Goal: Information Seeking & Learning: Learn about a topic

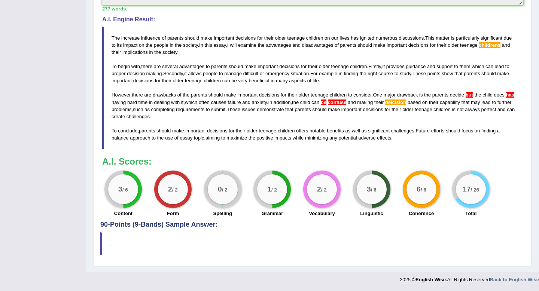
scroll to position [135, 0]
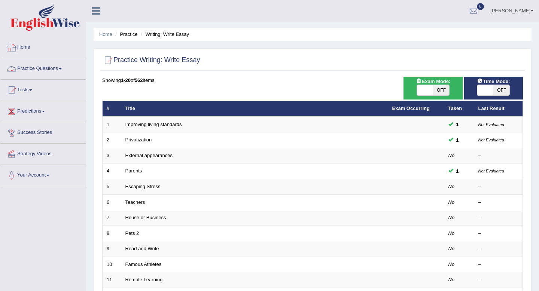
click at [43, 71] on link "Practice Questions" at bounding box center [42, 67] width 85 height 19
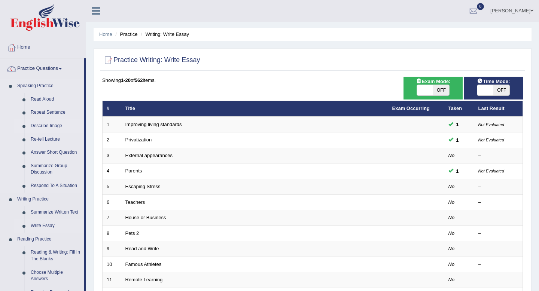
click at [50, 128] on link "Describe Image" at bounding box center [55, 125] width 57 height 13
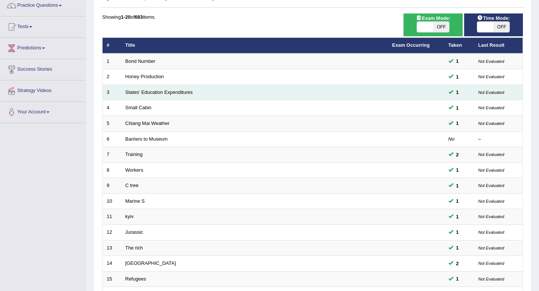
scroll to position [204, 0]
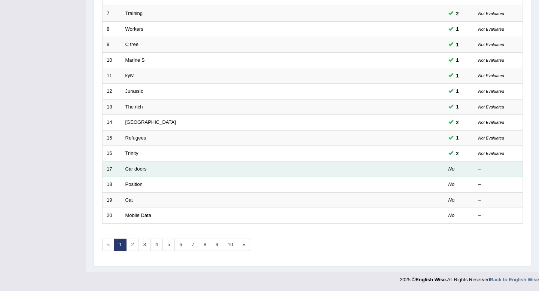
click at [133, 167] on link "Car doors" at bounding box center [135, 169] width 21 height 6
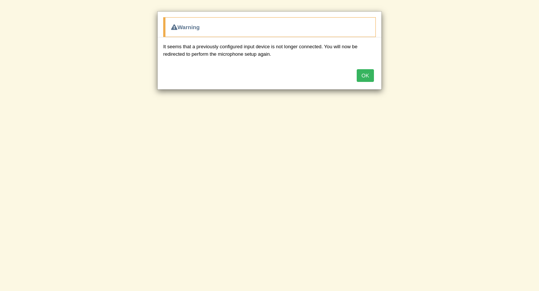
click at [363, 77] on button "OK" at bounding box center [365, 75] width 17 height 13
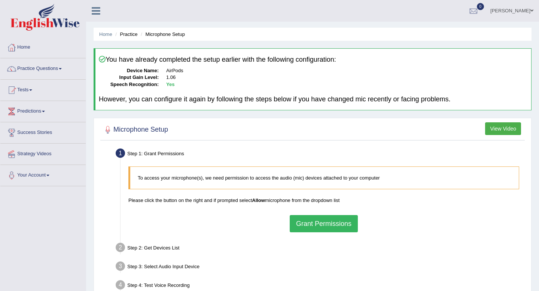
click at [335, 224] on button "Grant Permissions" at bounding box center [324, 223] width 68 height 17
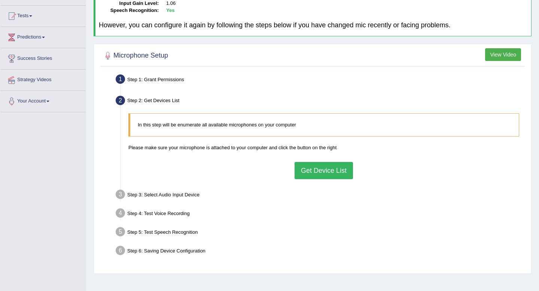
click at [327, 174] on button "Get Device List" at bounding box center [324, 170] width 58 height 17
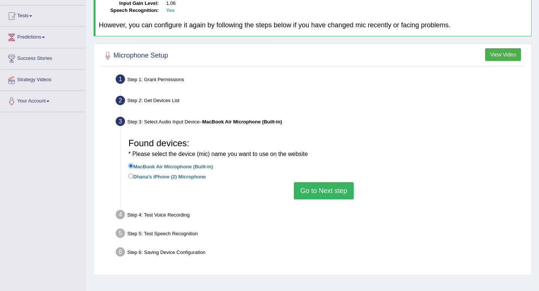
scroll to position [102, 0]
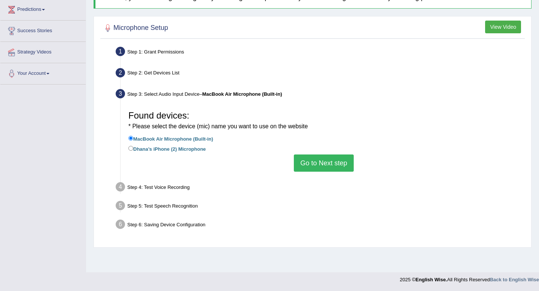
click at [326, 161] on button "Go to Next step" at bounding box center [324, 163] width 60 height 17
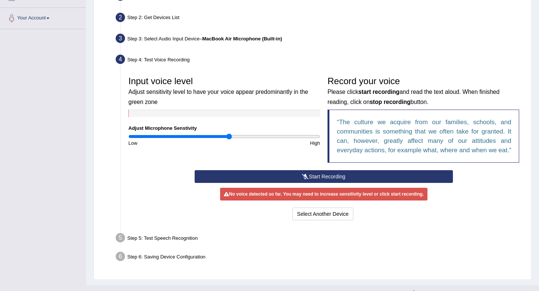
scroll to position [160, 0]
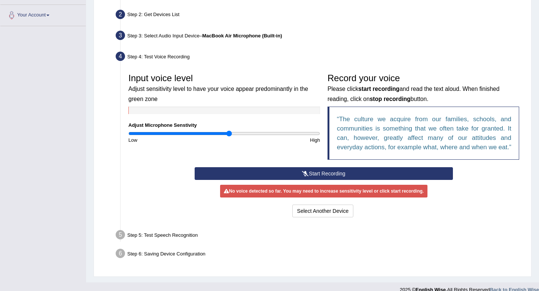
click at [276, 180] on button "Start Recording" at bounding box center [324, 173] width 258 height 13
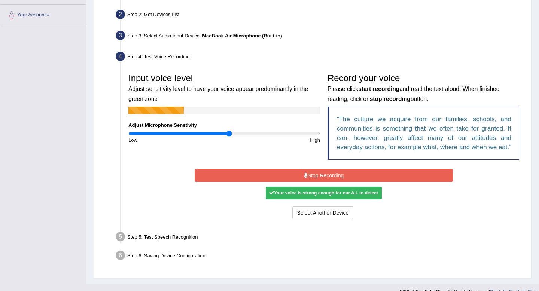
scroll to position [181, 0]
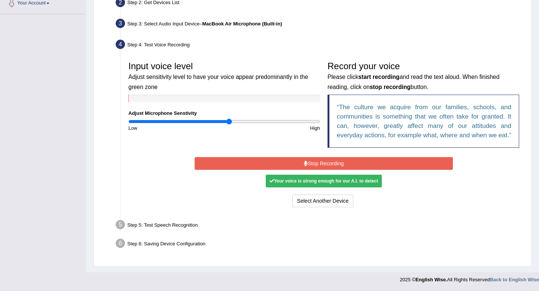
click at [301, 161] on button "Stop Recording" at bounding box center [324, 163] width 258 height 13
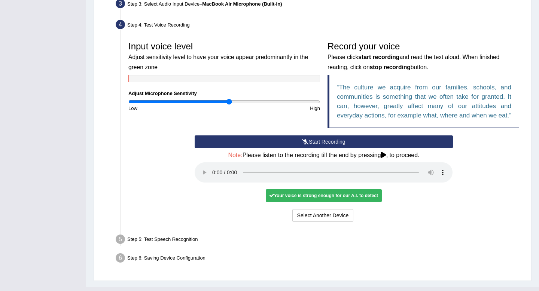
scroll to position [193, 0]
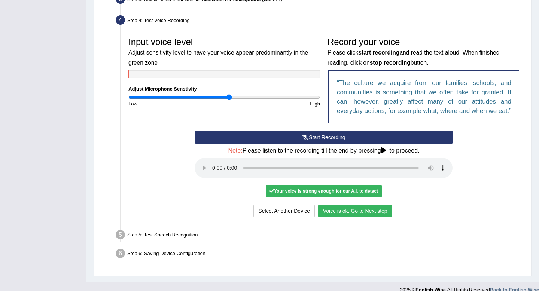
click at [344, 217] on button "Voice is ok. Go to Next step" at bounding box center [355, 211] width 74 height 13
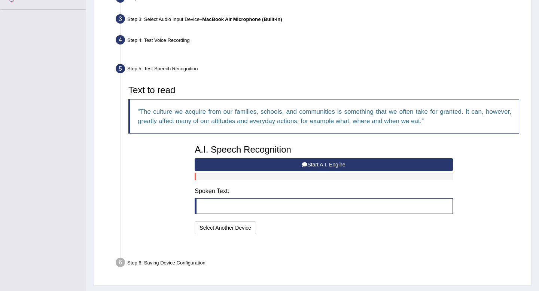
scroll to position [177, 0]
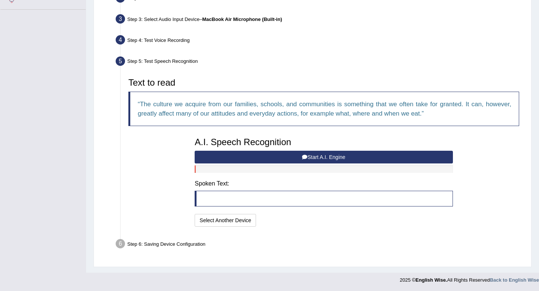
click at [256, 158] on button "Start A.I. Engine" at bounding box center [324, 157] width 258 height 13
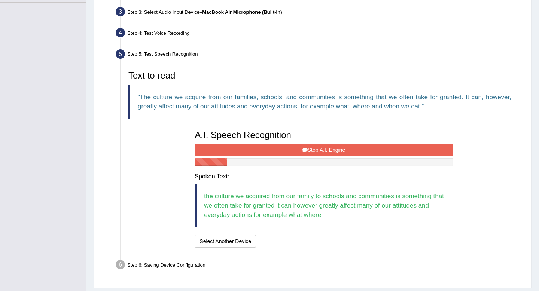
scroll to position [188, 0]
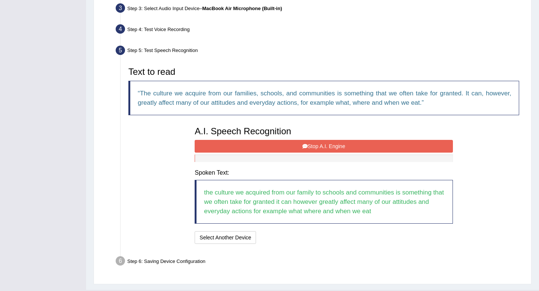
click at [262, 149] on button "Stop A.I. Engine" at bounding box center [324, 146] width 258 height 13
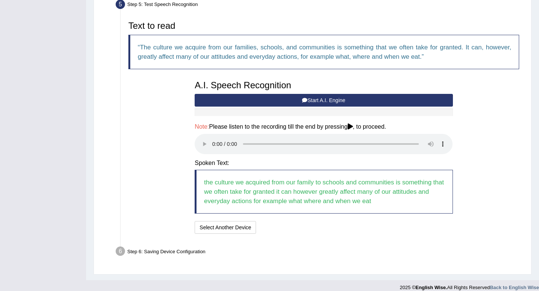
scroll to position [241, 0]
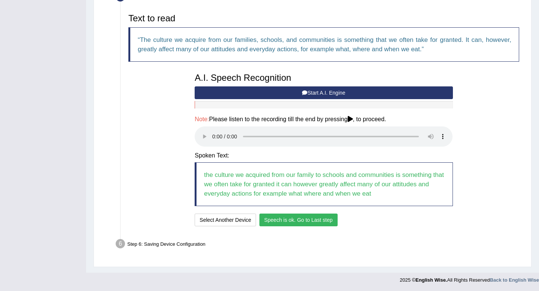
click at [302, 221] on button "Speech is ok. Go to Last step" at bounding box center [298, 220] width 78 height 13
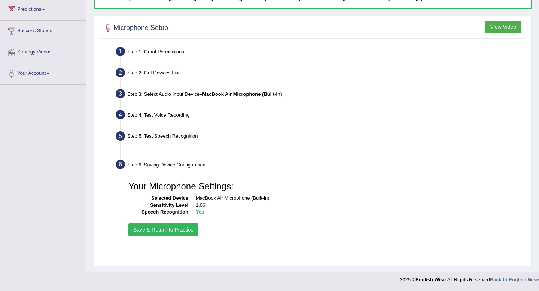
scroll to position [102, 0]
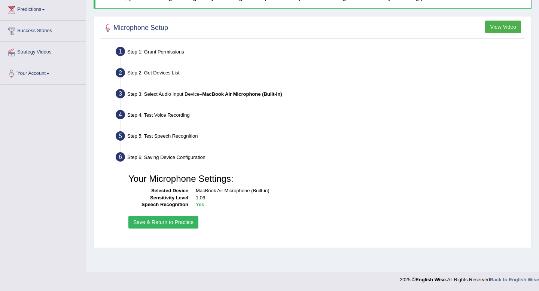
click at [188, 221] on button "Save & Return to Practice" at bounding box center [163, 222] width 70 height 13
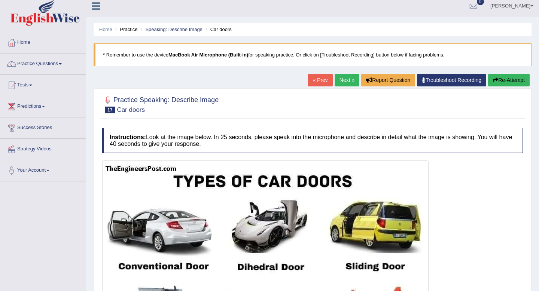
scroll to position [3, 0]
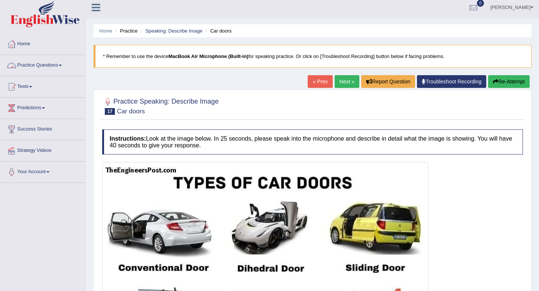
click at [25, 62] on link "Practice Questions" at bounding box center [42, 64] width 85 height 19
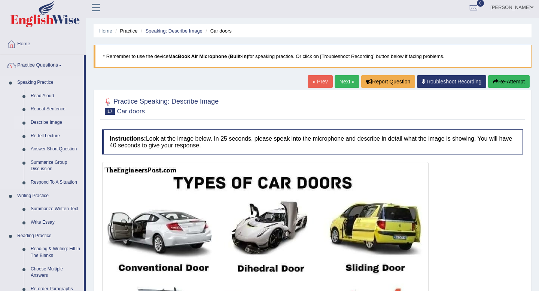
click at [42, 123] on link "Describe Image" at bounding box center [55, 122] width 57 height 13
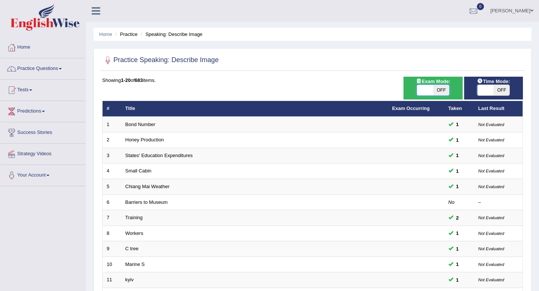
click at [431, 95] on span at bounding box center [425, 90] width 16 height 10
click at [437, 89] on span "OFF" at bounding box center [441, 90] width 16 height 10
checkbox input "true"
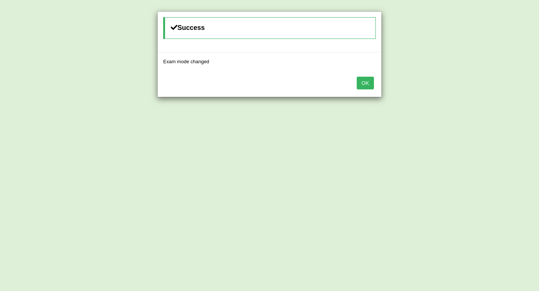
click at [366, 83] on button "OK" at bounding box center [365, 83] width 17 height 13
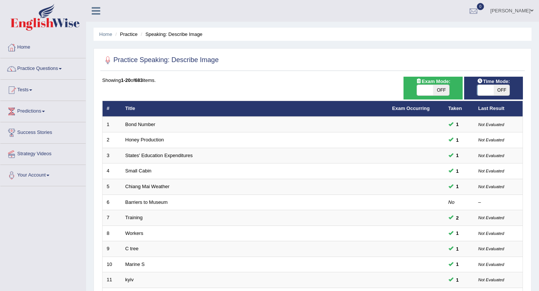
click at [481, 91] on span at bounding box center [485, 90] width 16 height 10
checkbox input "true"
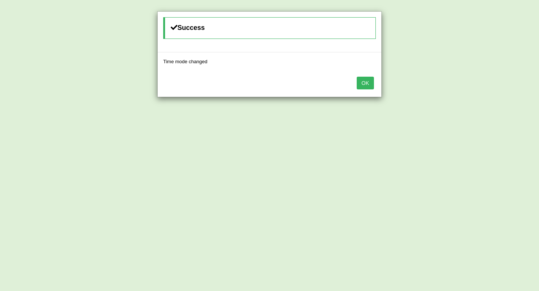
click at [369, 82] on button "OK" at bounding box center [365, 83] width 17 height 13
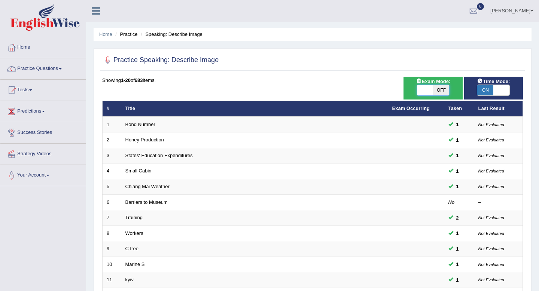
click at [423, 88] on span at bounding box center [425, 90] width 16 height 10
click at [426, 90] on span at bounding box center [425, 90] width 16 height 10
click at [443, 90] on span "OFF" at bounding box center [441, 90] width 16 height 10
checkbox input "true"
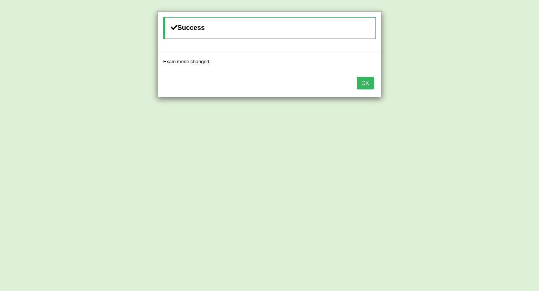
click at [408, 109] on div "Success Exam mode changed OK" at bounding box center [269, 145] width 539 height 291
click at [371, 82] on button "OK" at bounding box center [365, 83] width 17 height 13
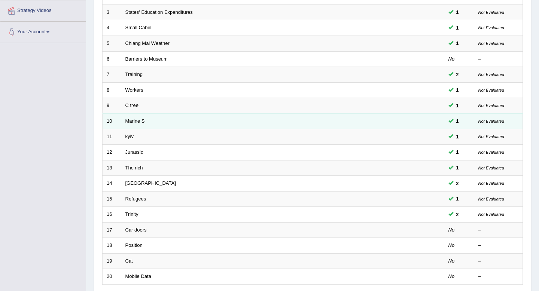
scroll to position [204, 0]
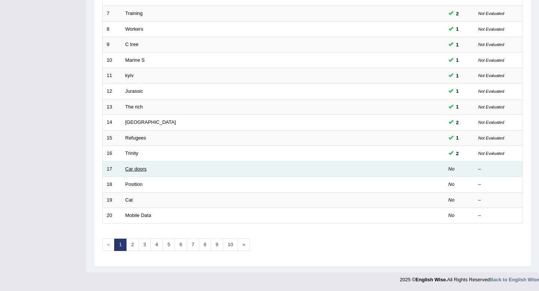
click at [128, 170] on link "Car doors" at bounding box center [135, 169] width 21 height 6
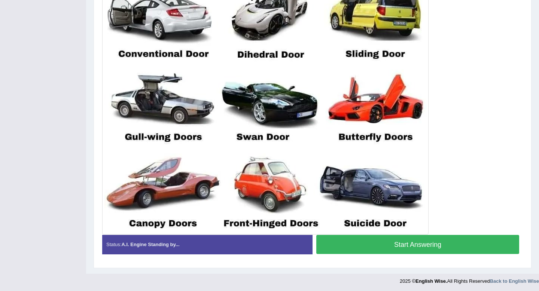
scroll to position [219, 0]
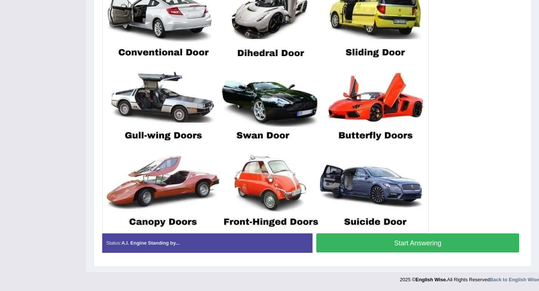
click at [345, 244] on button "Start Answering" at bounding box center [417, 243] width 203 height 19
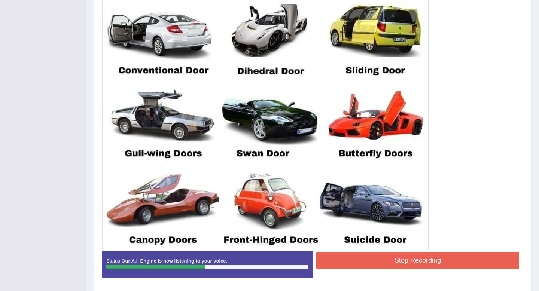
scroll to position [201, 0]
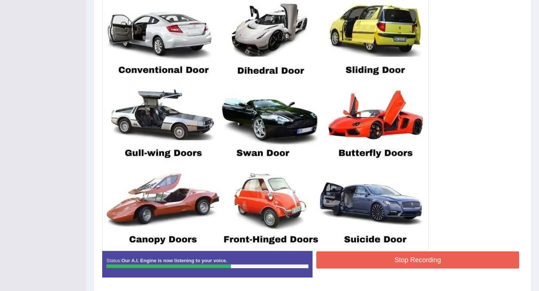
click at [385, 255] on button "Stop Recording" at bounding box center [417, 260] width 203 height 17
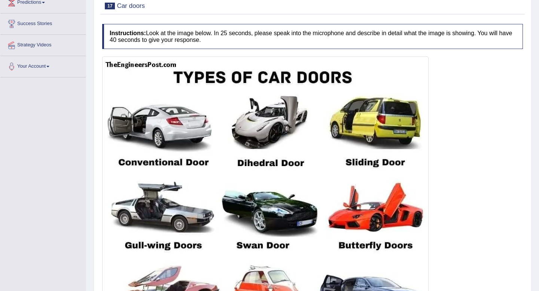
scroll to position [0, 0]
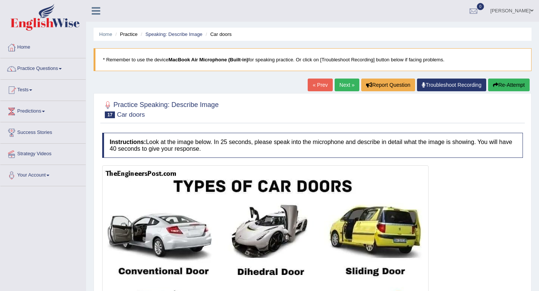
click at [340, 85] on link "Next »" at bounding box center [347, 85] width 25 height 13
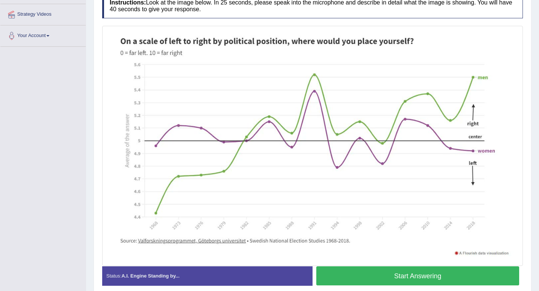
scroll to position [147, 0]
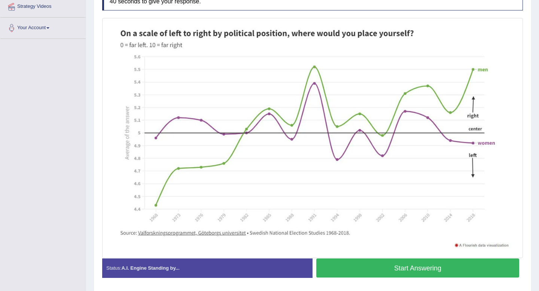
click at [442, 267] on button "Start Answering" at bounding box center [417, 268] width 203 height 19
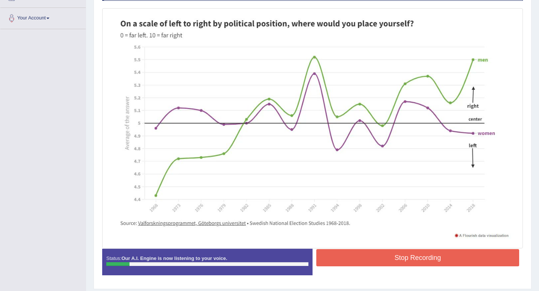
scroll to position [180, 0]
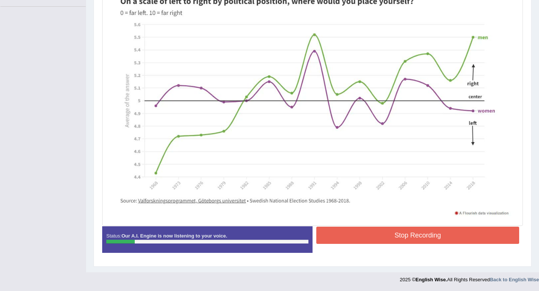
click at [380, 241] on button "Stop Recording" at bounding box center [417, 235] width 203 height 17
